Goal: Task Accomplishment & Management: Manage account settings

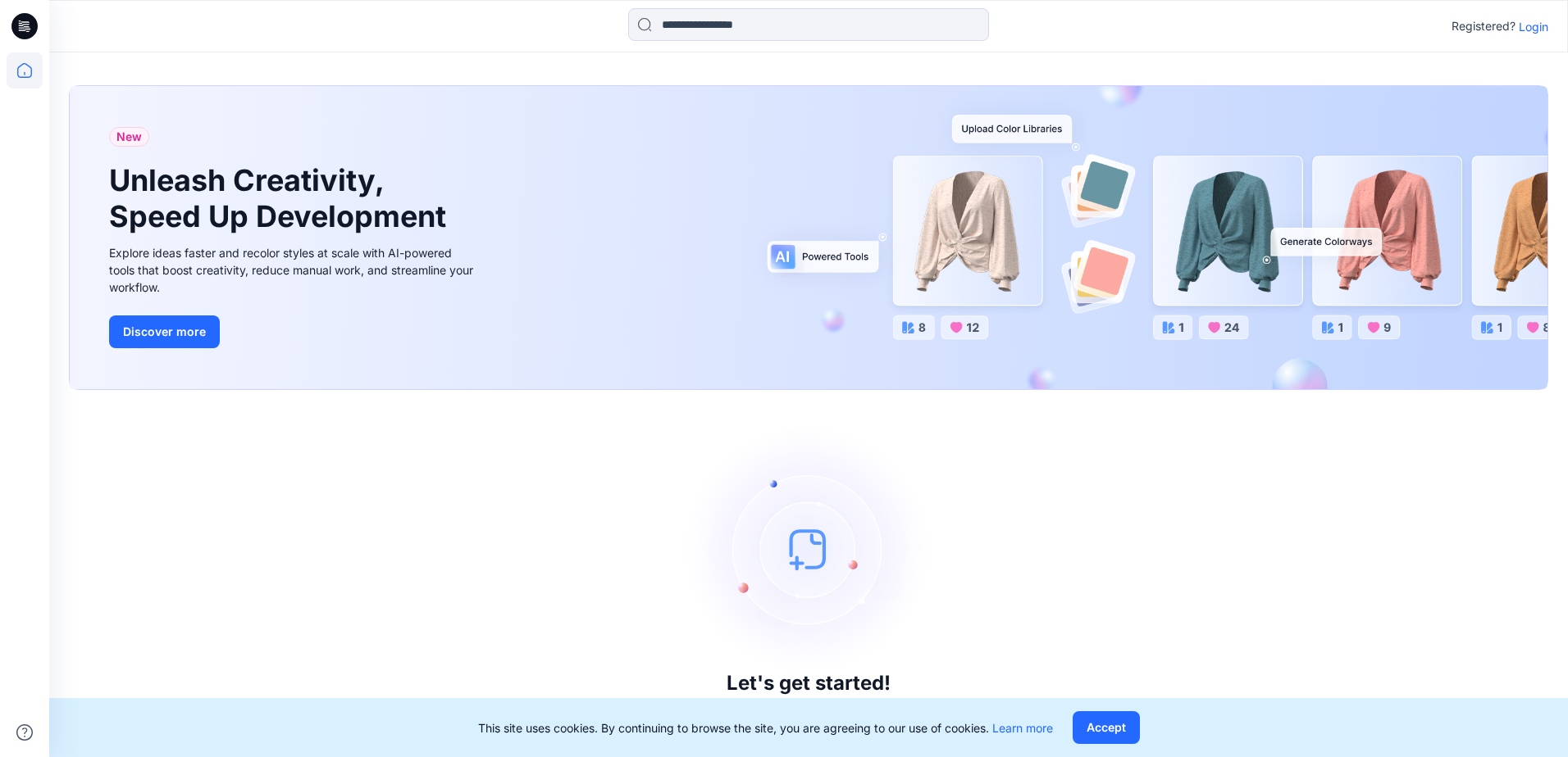
click at [1538, 27] on p "Login" at bounding box center [1534, 27] width 29 height 17
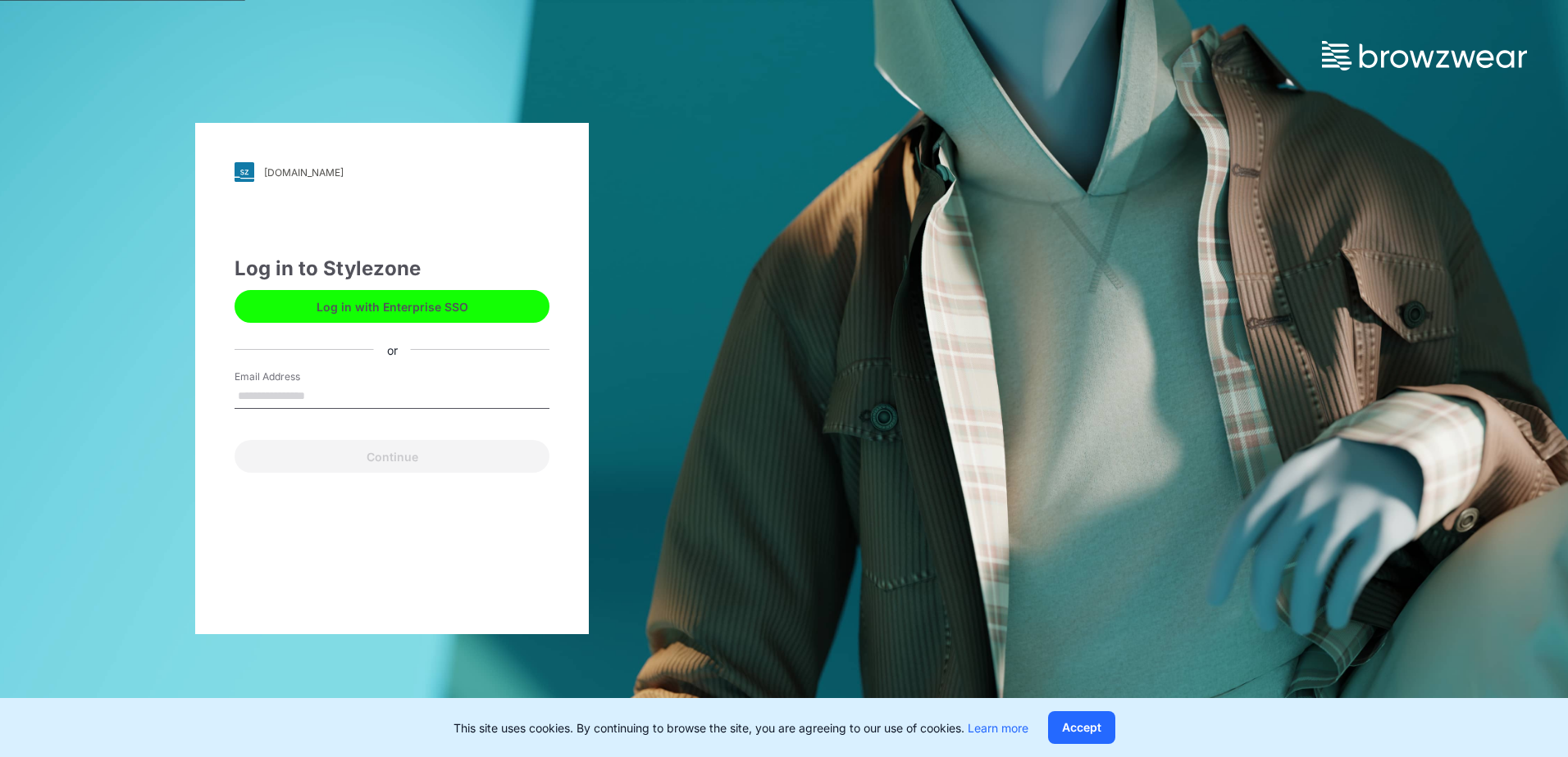
click at [421, 310] on button "Log in with Enterprise SSO" at bounding box center [392, 307] width 315 height 33
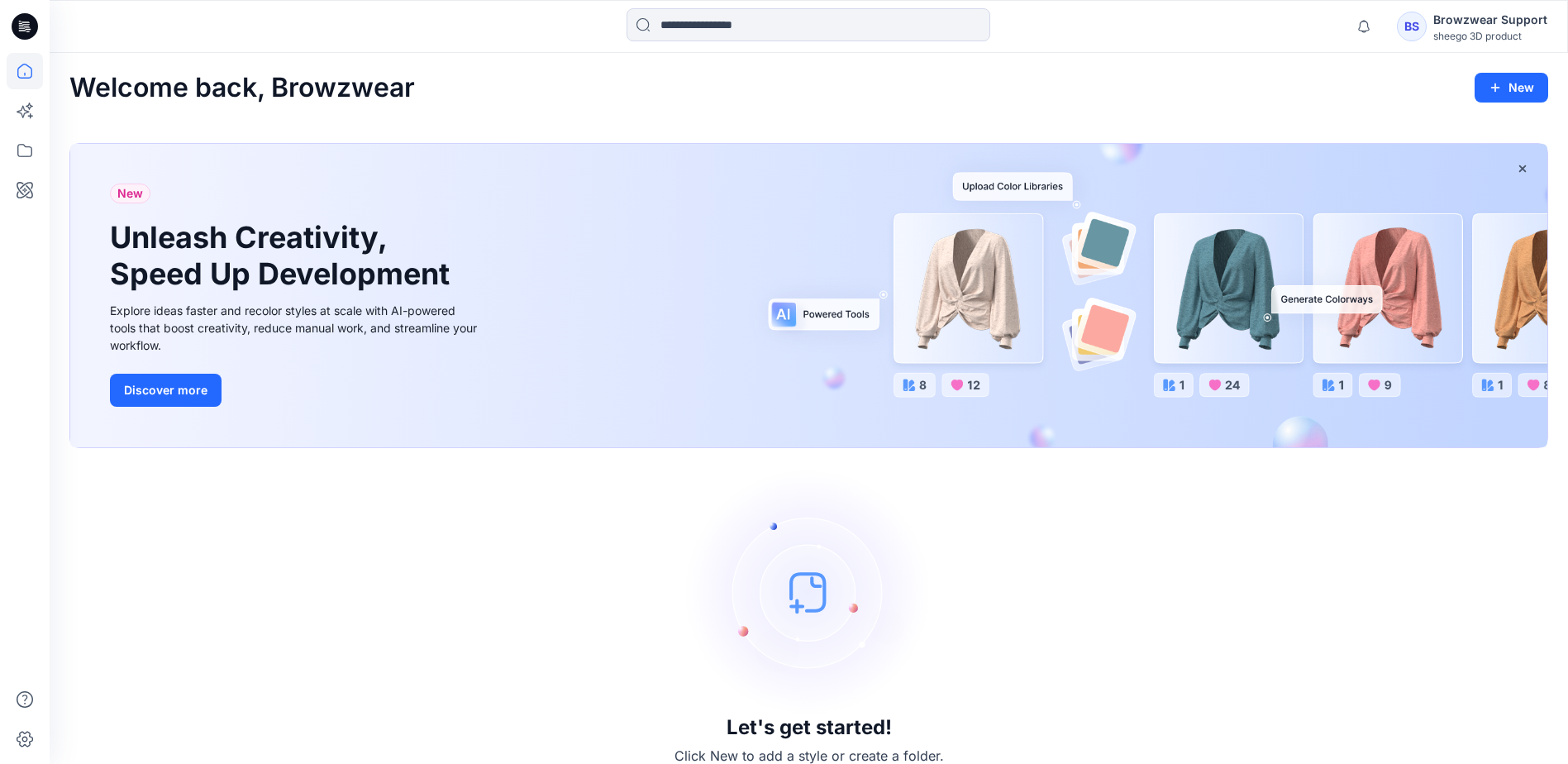
click at [1458, 30] on div "sheego 3D product" at bounding box center [1490, 36] width 114 height 12
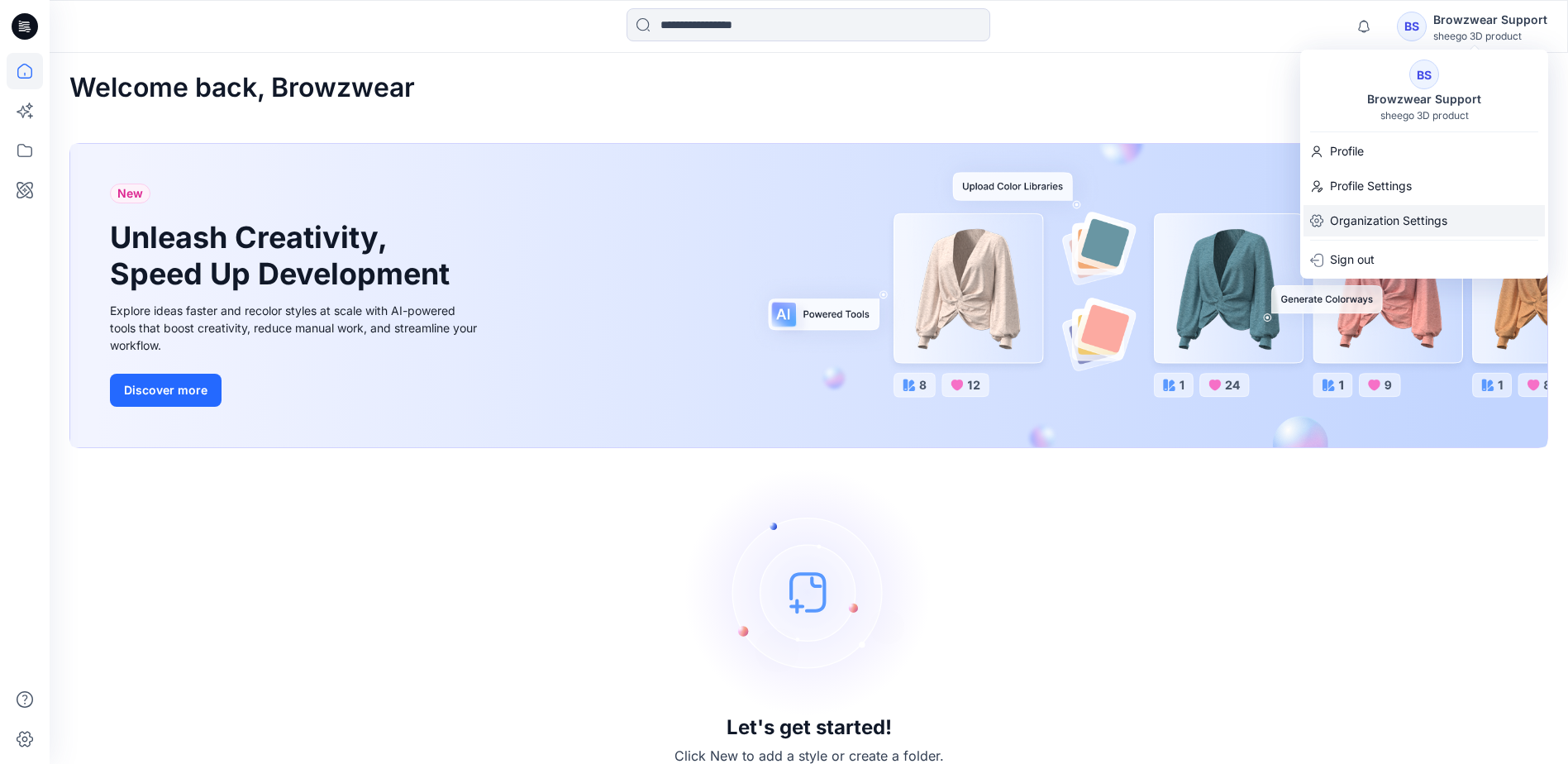
click at [1406, 225] on p "Organization Settings" at bounding box center [1389, 221] width 117 height 31
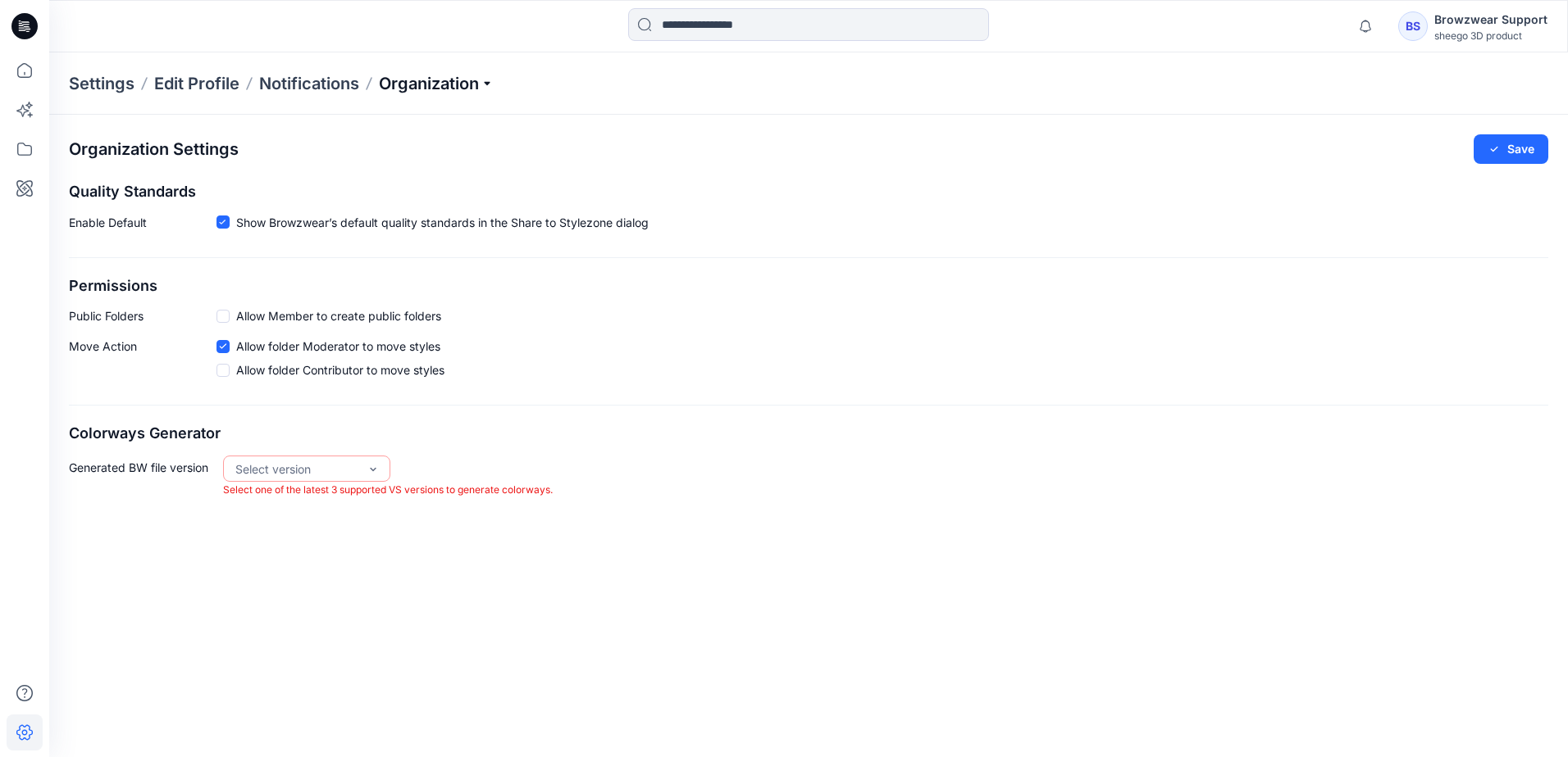
click at [489, 81] on p "Organization" at bounding box center [436, 84] width 115 height 23
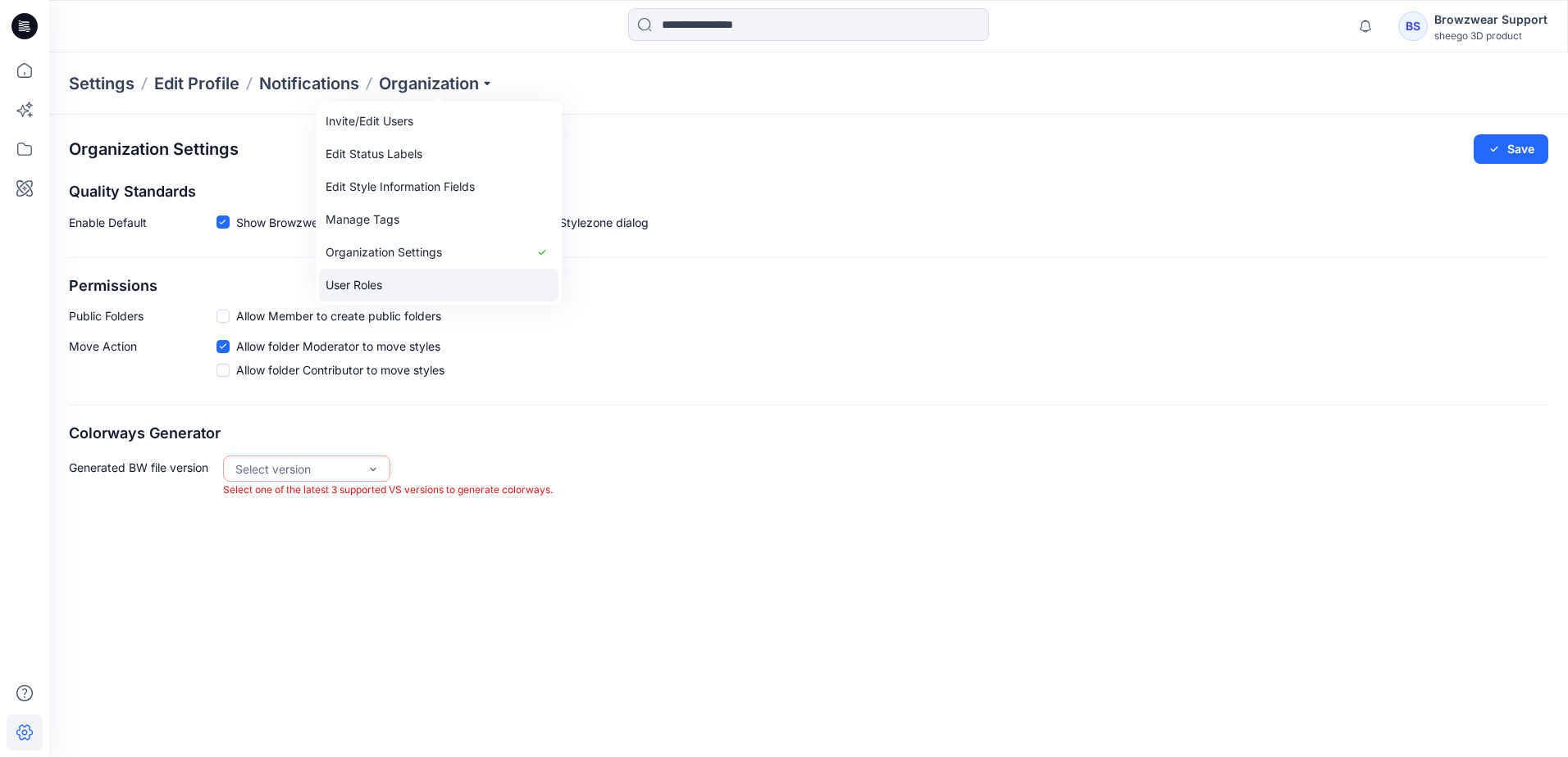
click at [405, 278] on link "User Roles" at bounding box center [439, 285] width 240 height 33
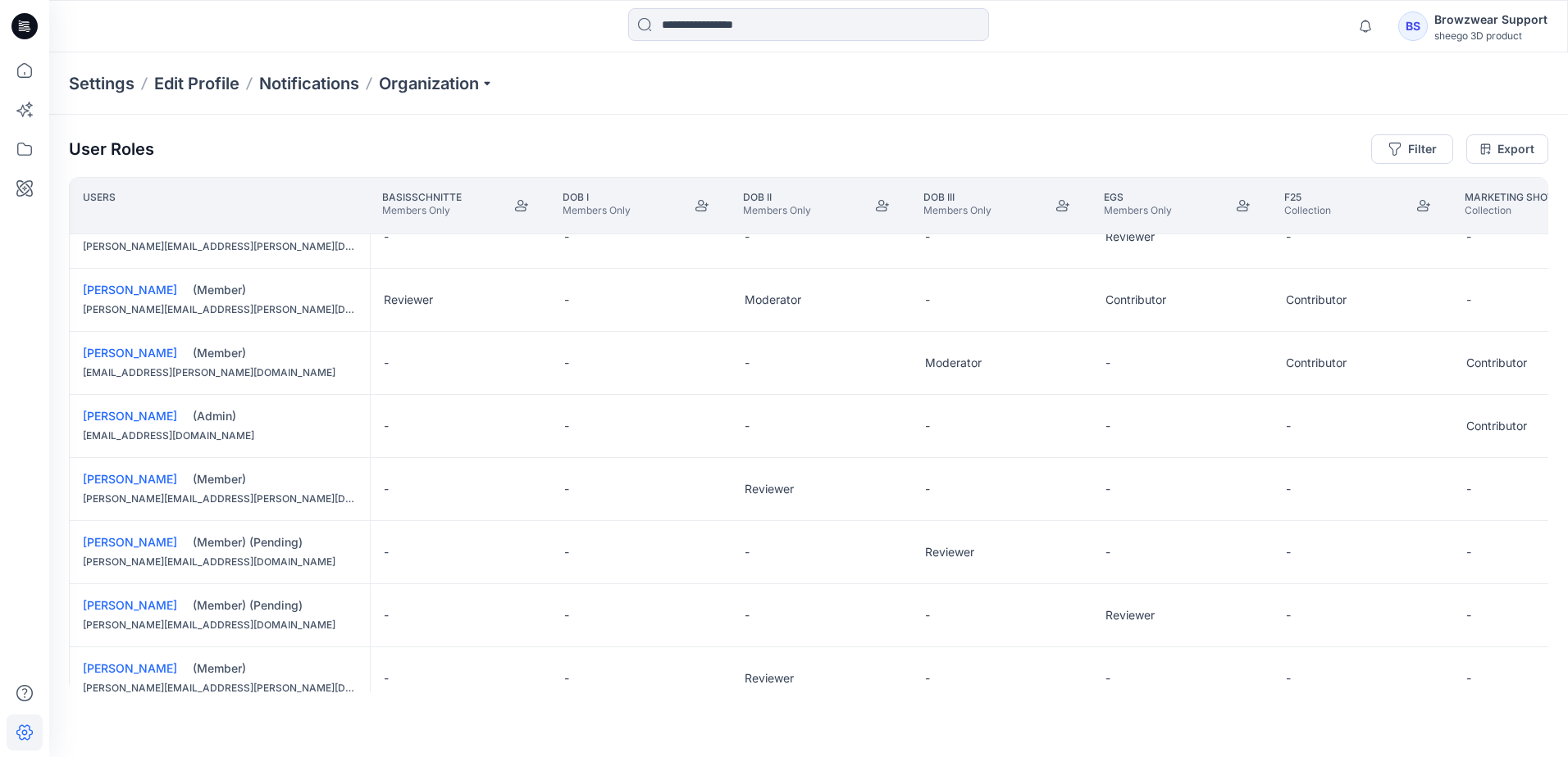
scroll to position [410, 0]
click at [285, 193] on th "Users" at bounding box center [219, 205] width 300 height 58
click at [79, 191] on th "Users" at bounding box center [219, 205] width 300 height 58
click at [96, 192] on p "Users" at bounding box center [99, 205] width 33 height 29
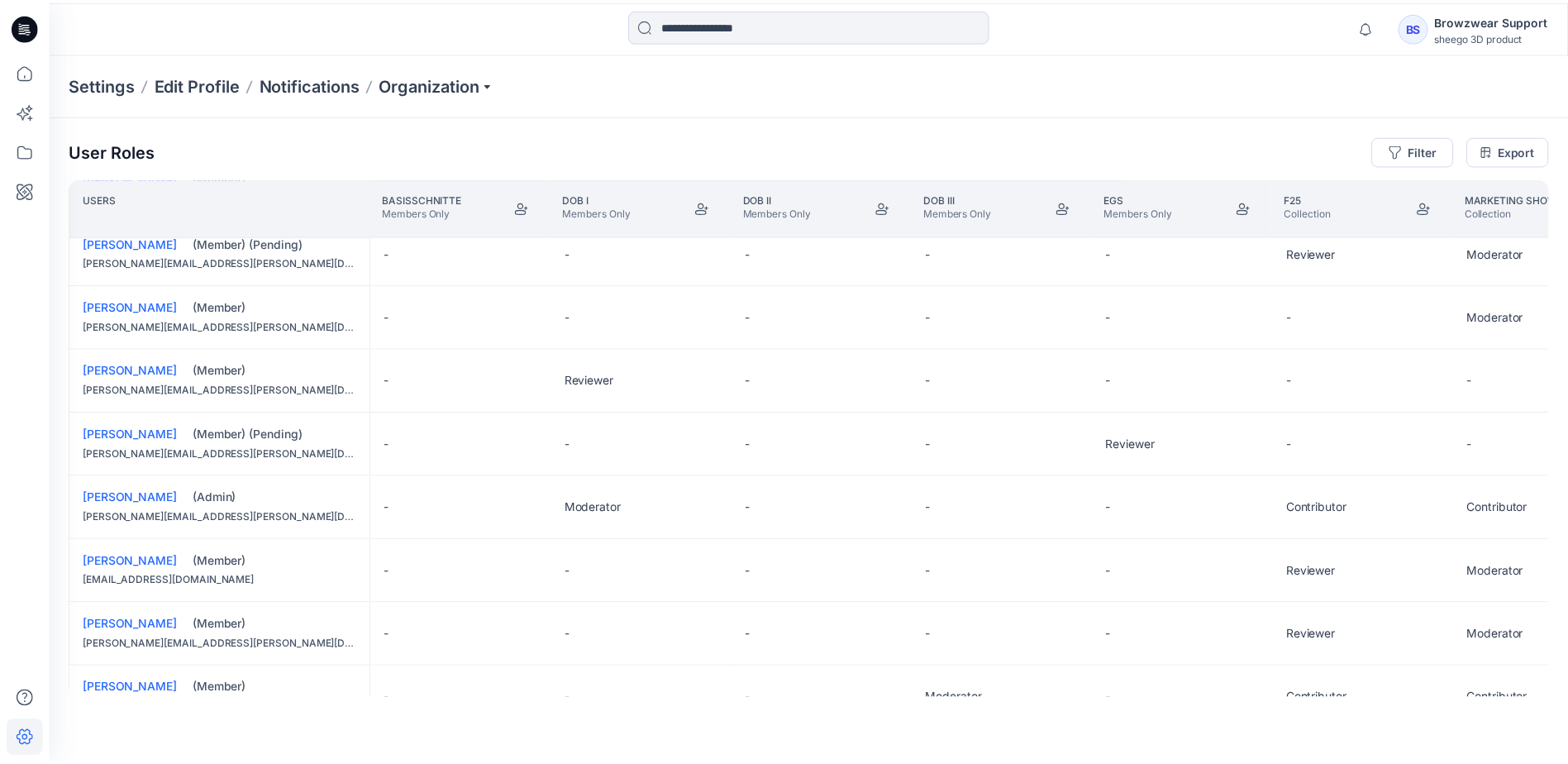
scroll to position [1089, 0]
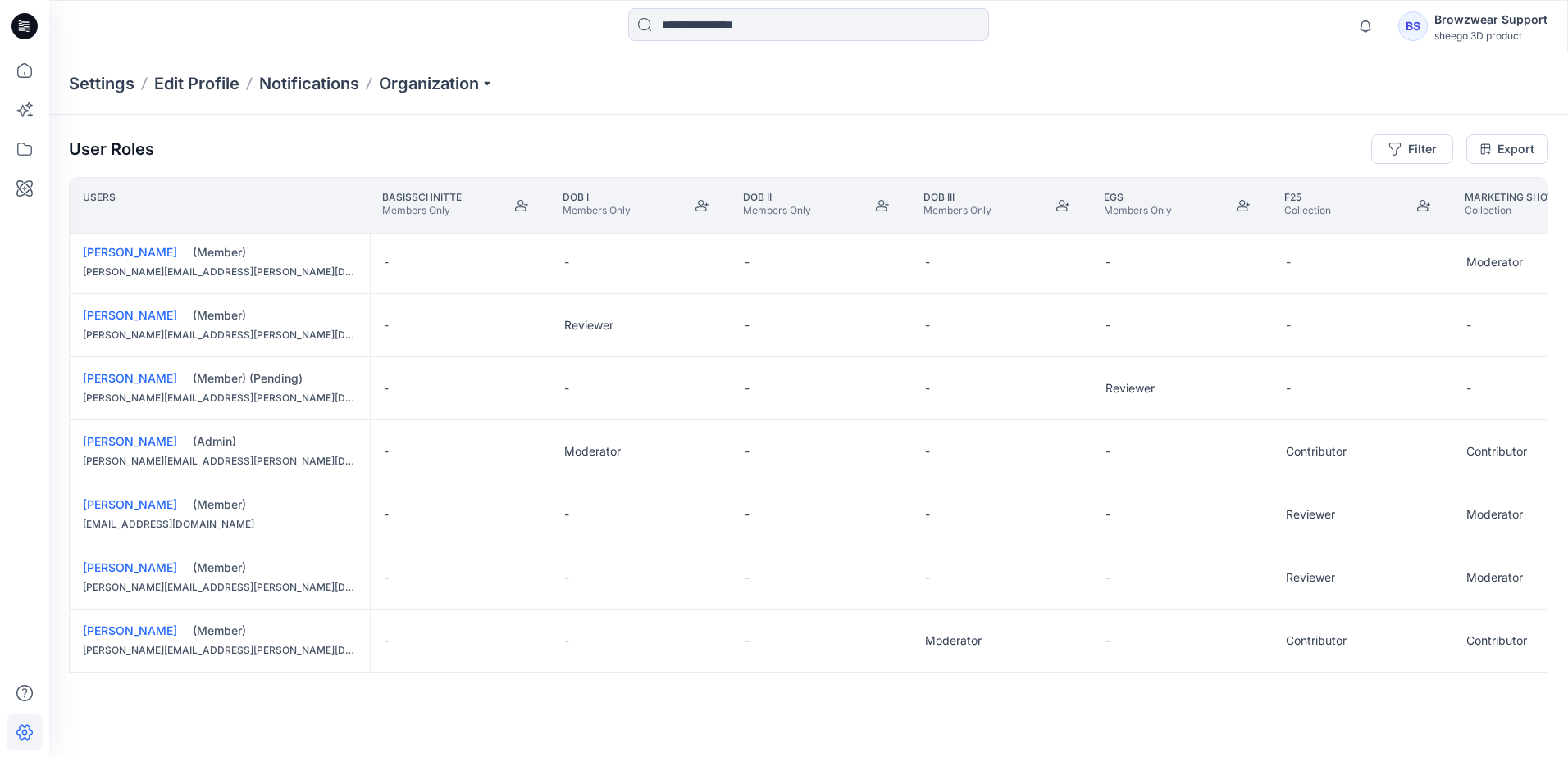
click at [761, 75] on div "Settings Edit Profile Notifications Organization" at bounding box center [808, 84] width 1519 height 62
click at [483, 80] on p "Organization" at bounding box center [436, 84] width 115 height 23
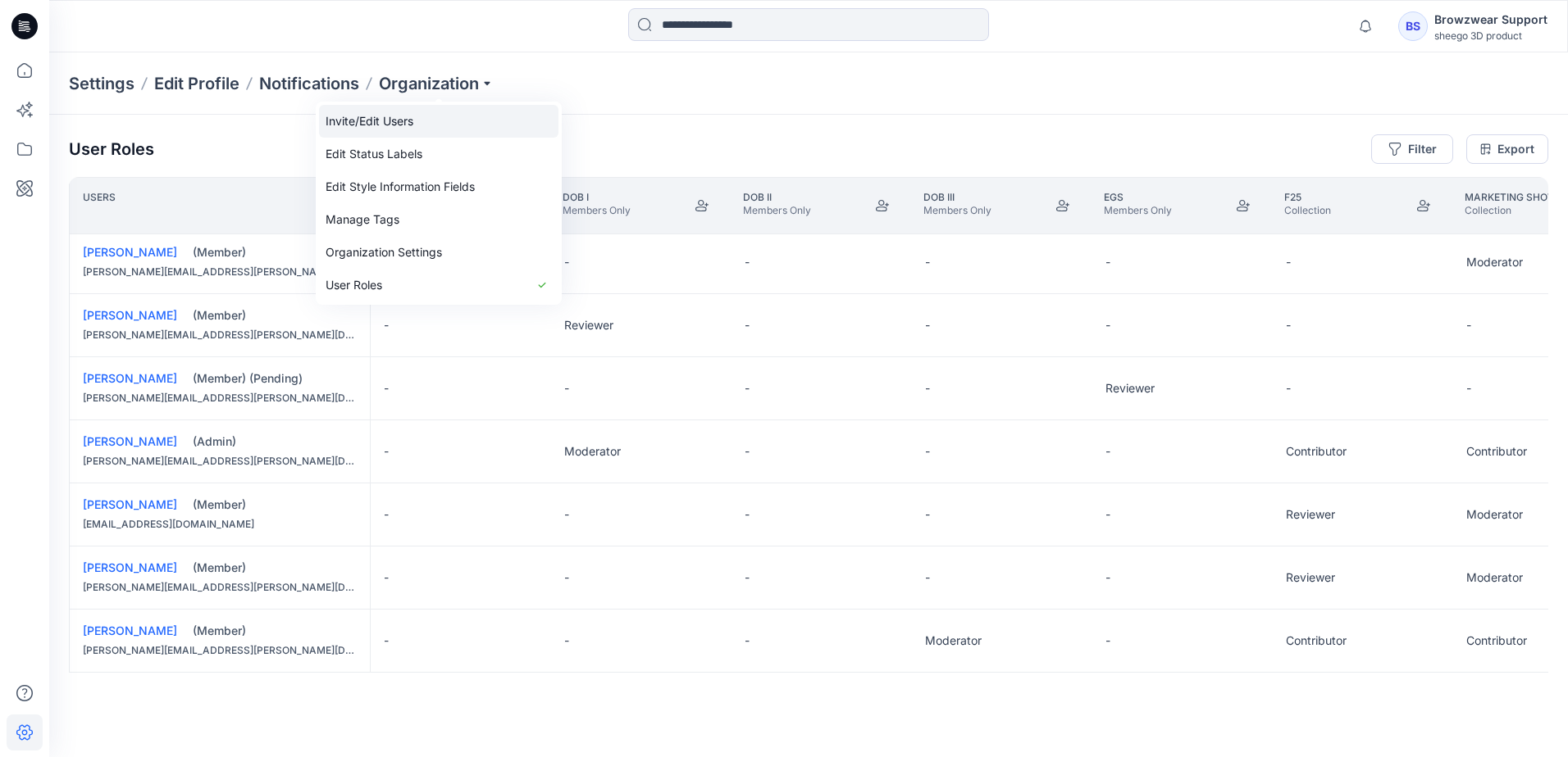
click at [433, 123] on link "Invite/Edit Users" at bounding box center [439, 122] width 240 height 33
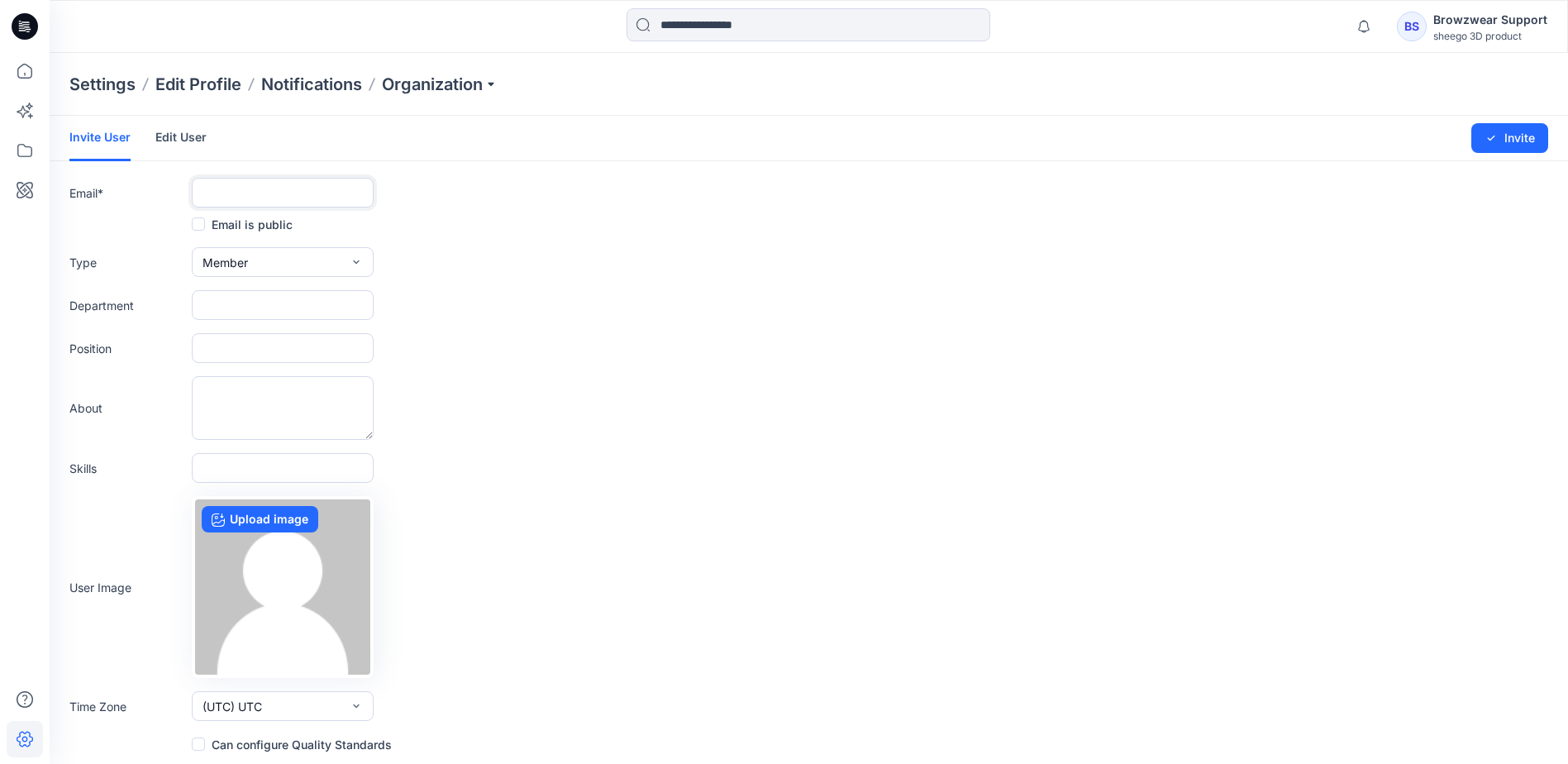
click at [261, 186] on input "text" at bounding box center [283, 192] width 182 height 30
paste input "**********"
type input "**********"
click at [360, 260] on icon "button" at bounding box center [356, 262] width 13 height 13
click at [335, 368] on button "Admin" at bounding box center [283, 366] width 176 height 33
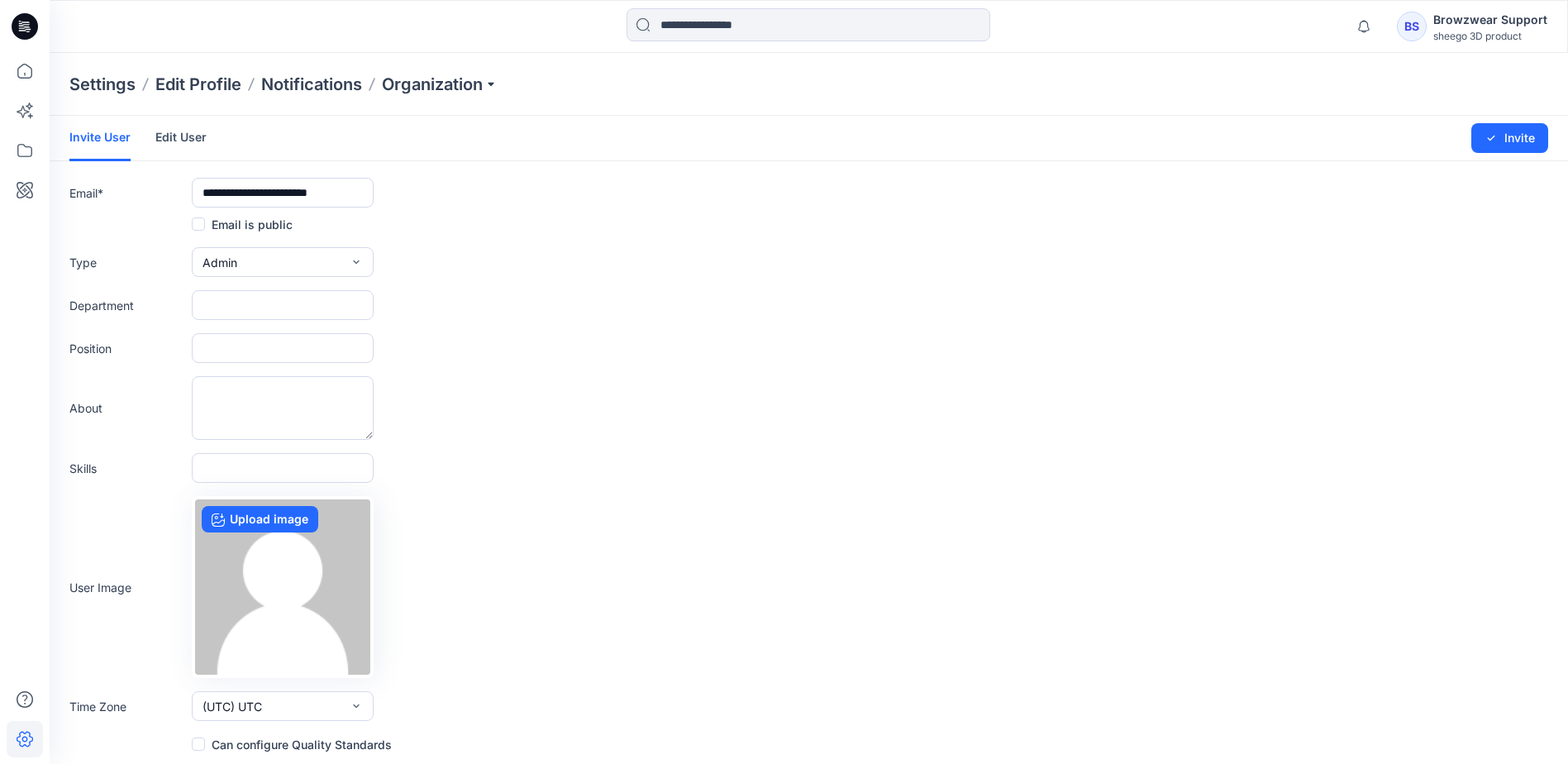
click at [427, 335] on div "Position" at bounding box center [809, 348] width 1479 height 30
click at [1518, 136] on button "Invite" at bounding box center [1510, 135] width 77 height 30
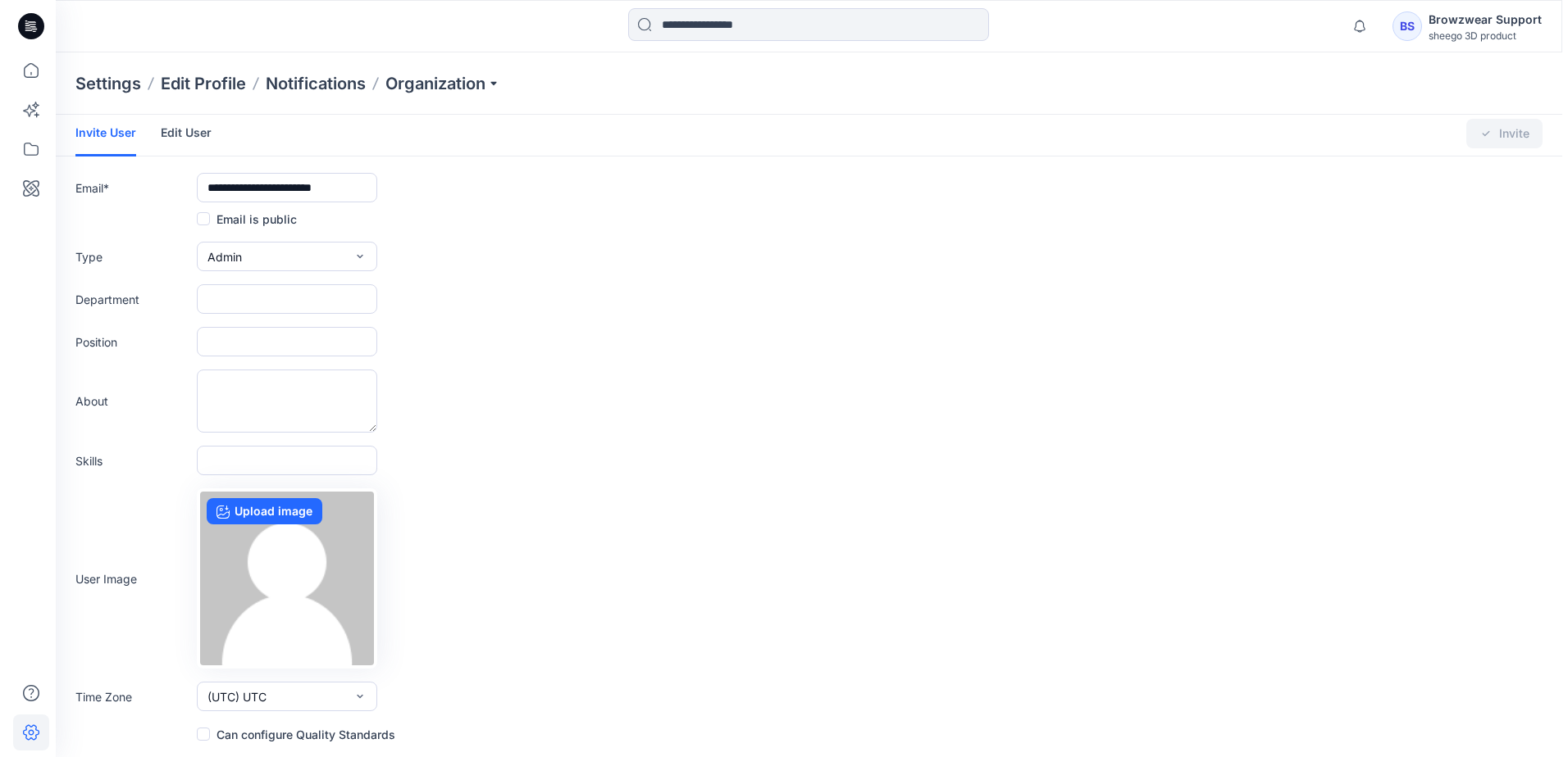
scroll to position [0, 0]
